Goal: Find specific page/section: Find specific page/section

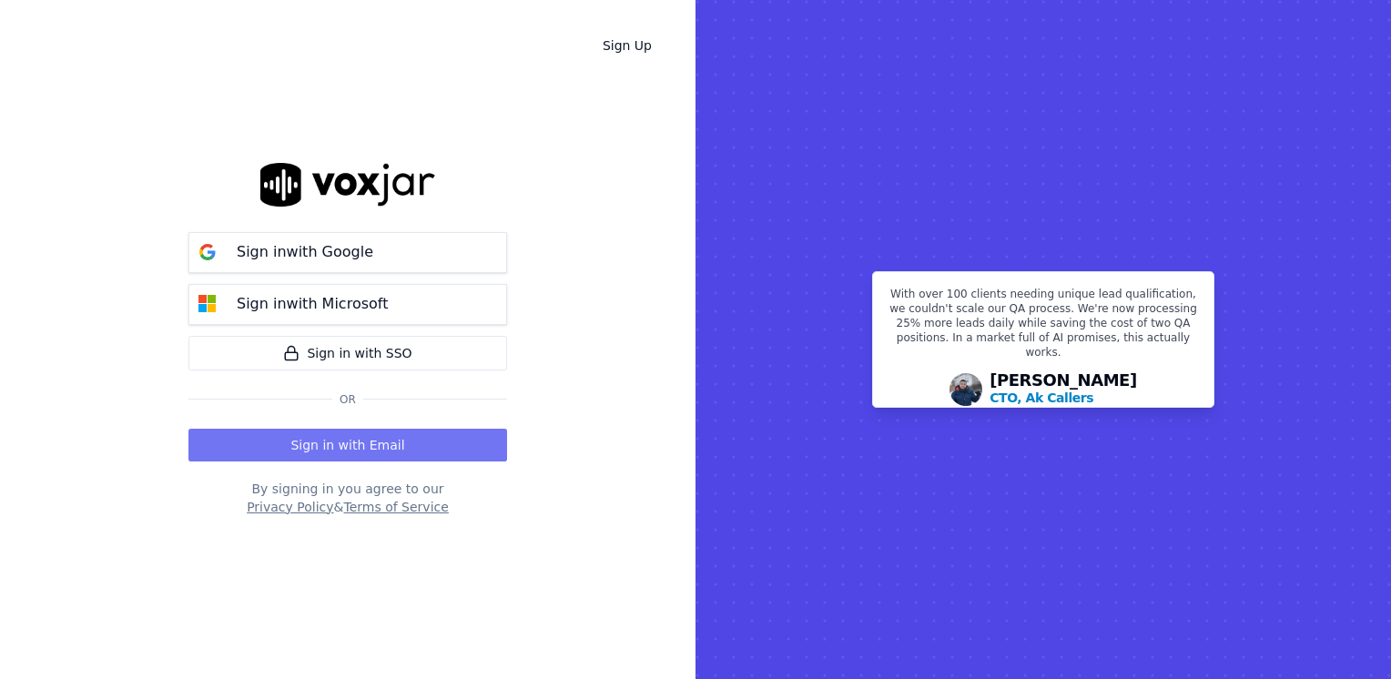
click at [360, 442] on button "Sign in with Email" at bounding box center [347, 445] width 319 height 33
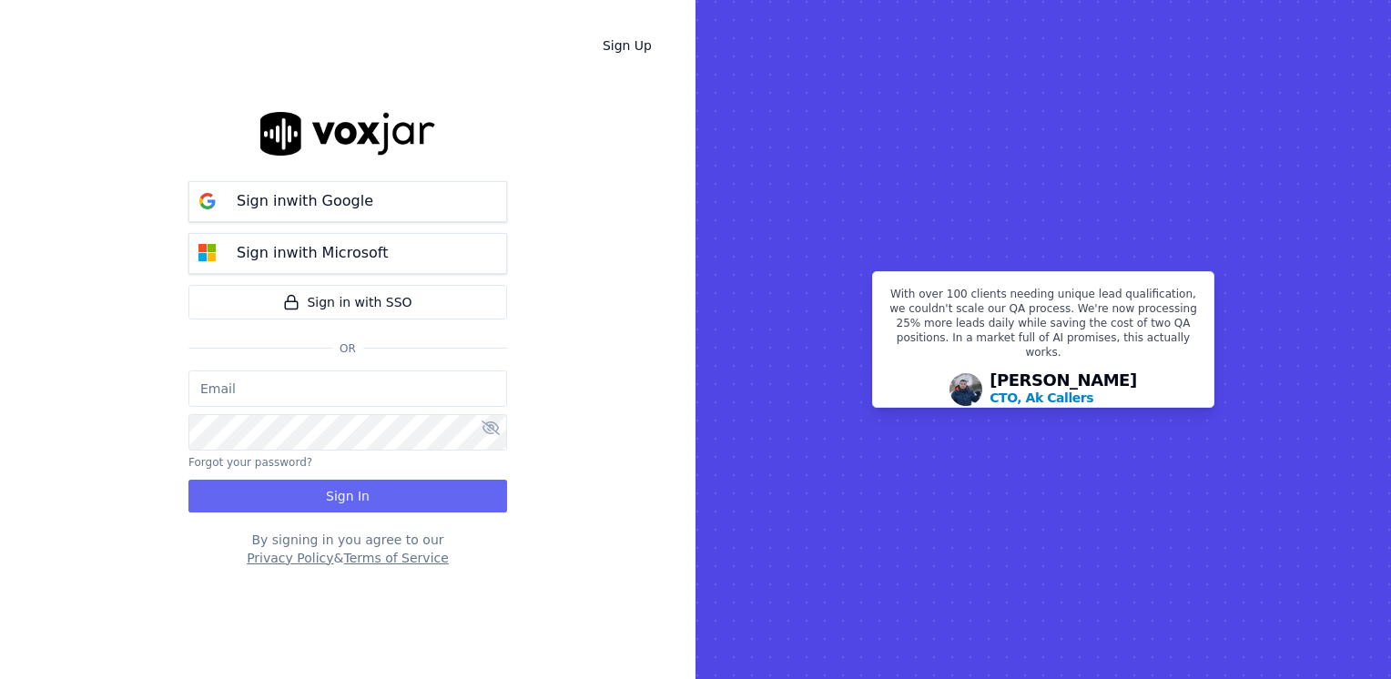
click at [350, 388] on input "email" at bounding box center [347, 389] width 319 height 36
type input "[EMAIL_ADDRESS][DOMAIN_NAME]"
click at [493, 427] on icon at bounding box center [491, 428] width 18 height 15
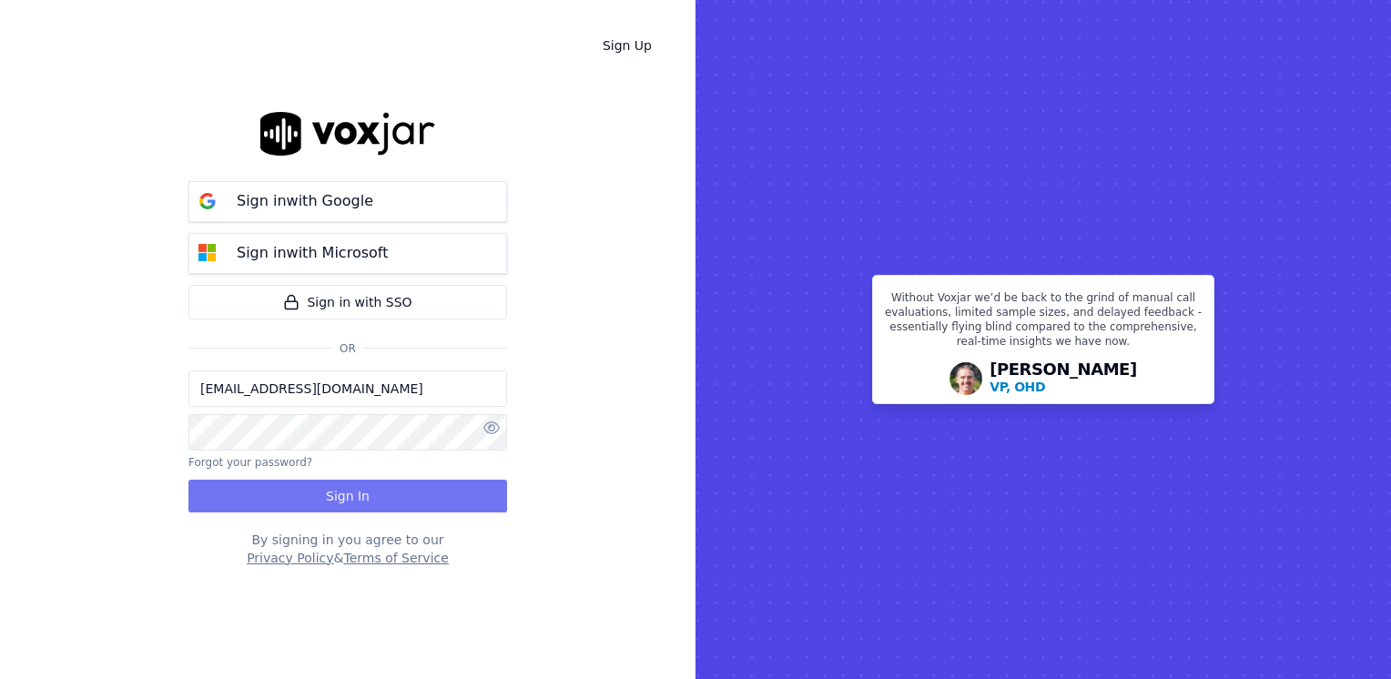
click at [336, 483] on button "Sign In" at bounding box center [347, 496] width 319 height 33
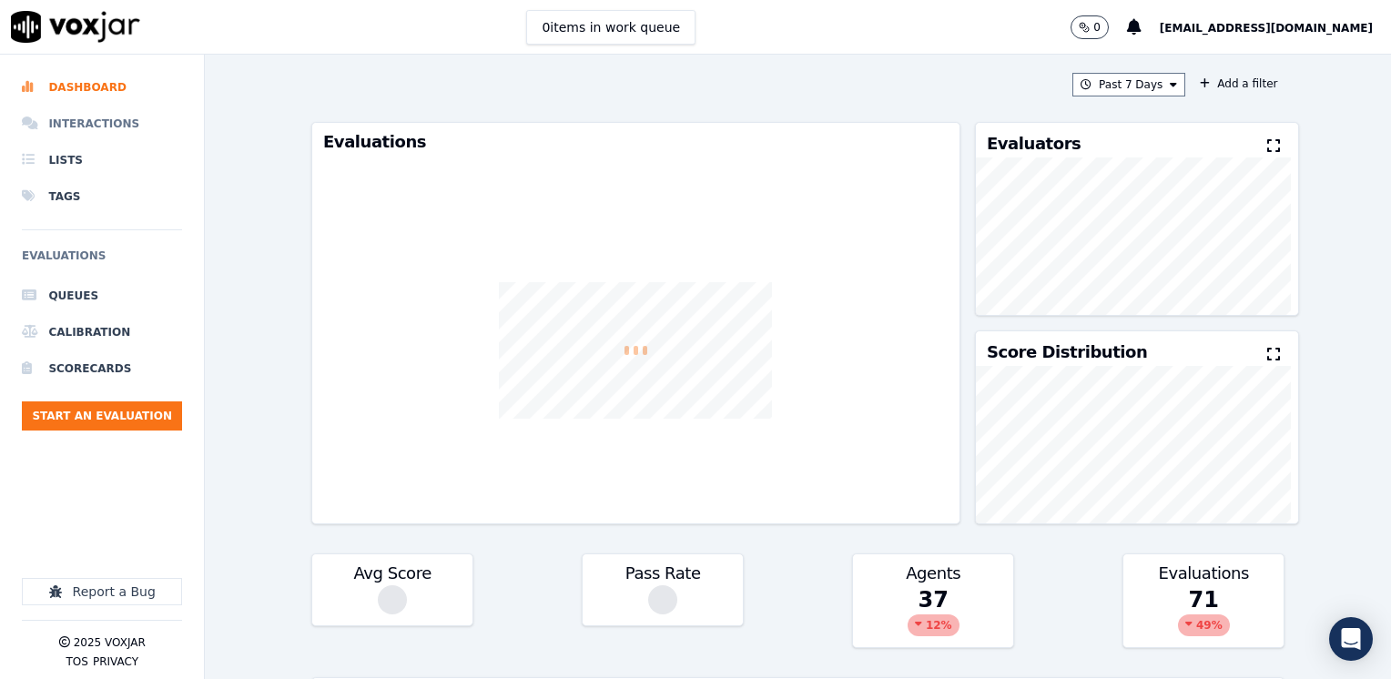
click at [117, 115] on li "Interactions" at bounding box center [102, 124] width 160 height 36
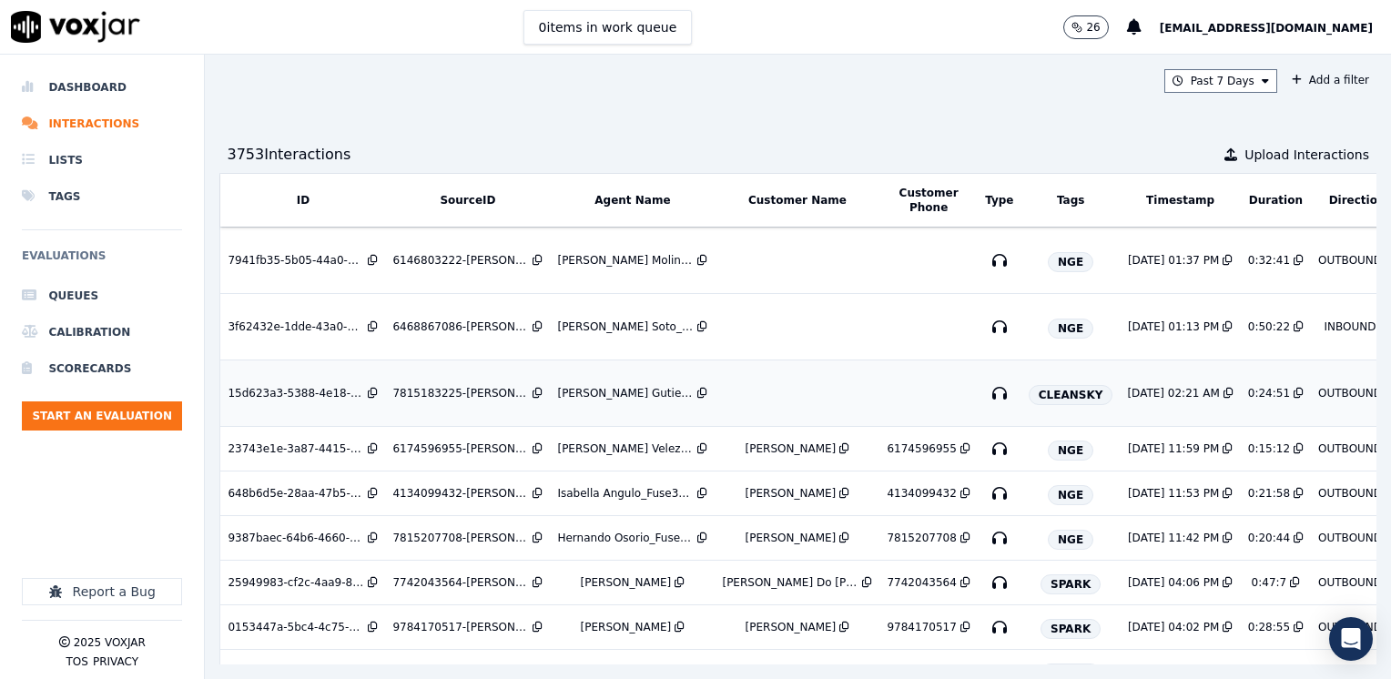
click at [749, 406] on td at bounding box center [797, 394] width 165 height 66
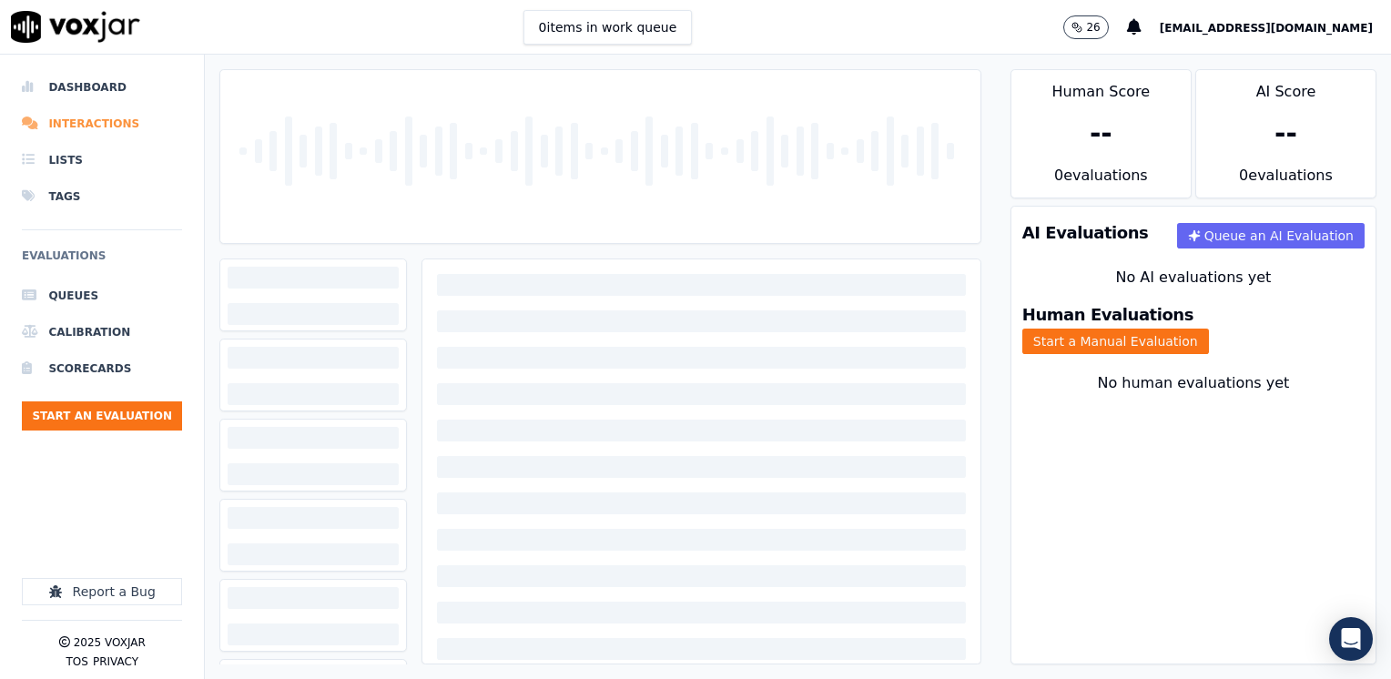
click at [89, 122] on li "Interactions" at bounding box center [102, 124] width 160 height 36
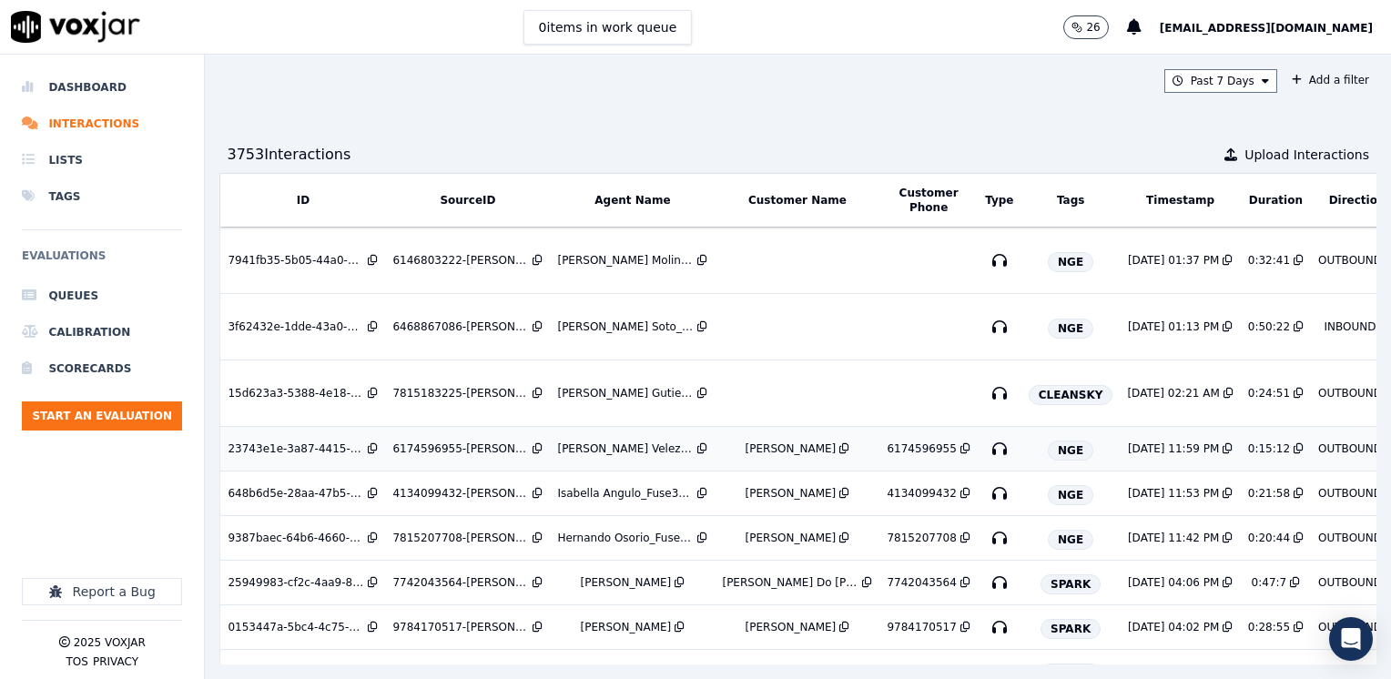
click at [590, 445] on div "Samuel Velez_Fuse3039_NGE" at bounding box center [625, 449] width 137 height 15
